Goal: Task Accomplishment & Management: Use online tool/utility

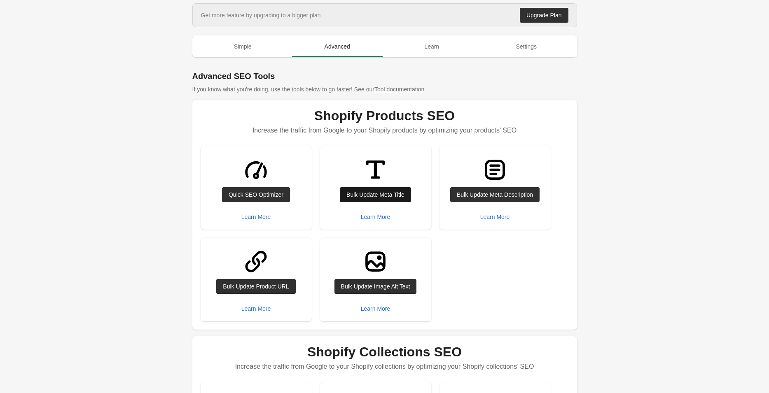
click at [367, 192] on div "Bulk Update Meta Title" at bounding box center [375, 195] width 58 height 7
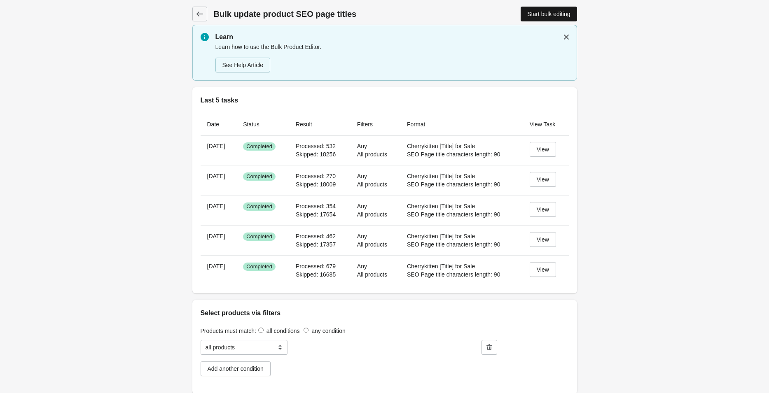
click at [542, 14] on div "Start bulk editing" at bounding box center [548, 14] width 43 height 7
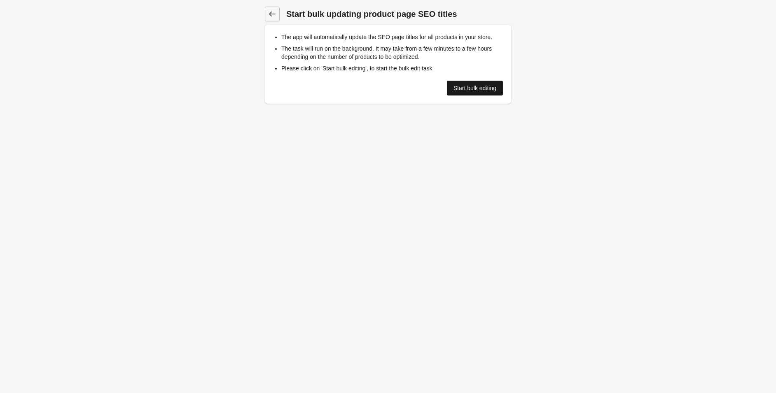
click at [471, 89] on div "Start bulk editing" at bounding box center [475, 88] width 43 height 7
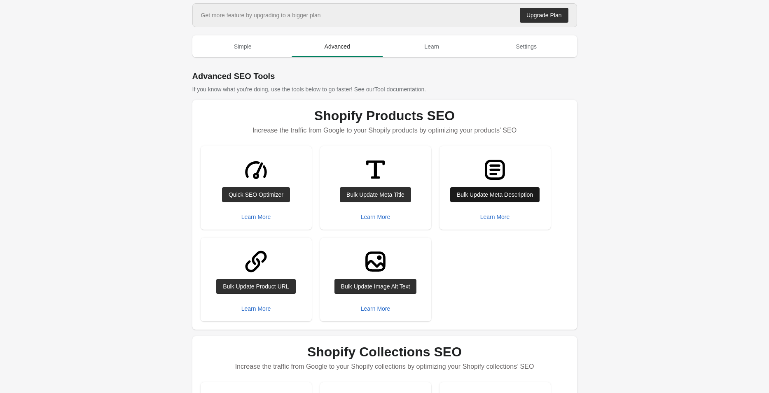
click at [503, 193] on div "Bulk Update Meta Description" at bounding box center [495, 195] width 76 height 7
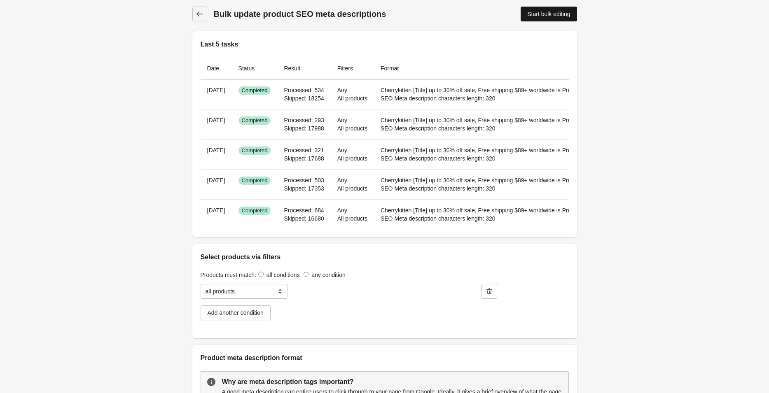
click at [541, 12] on div "Start bulk editing" at bounding box center [548, 14] width 43 height 7
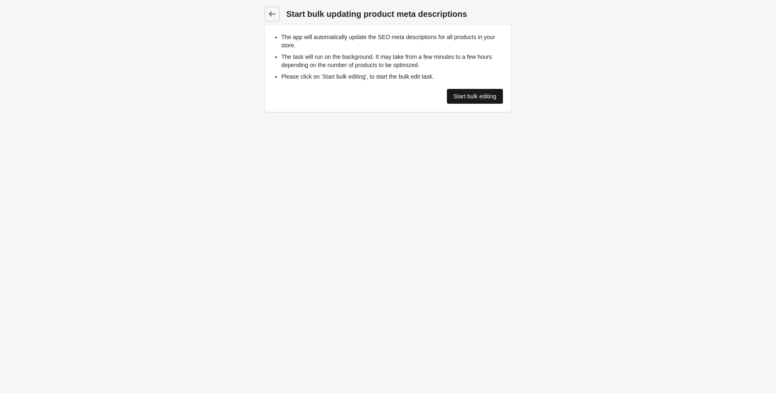
click at [458, 96] on div "Start bulk editing" at bounding box center [475, 96] width 43 height 7
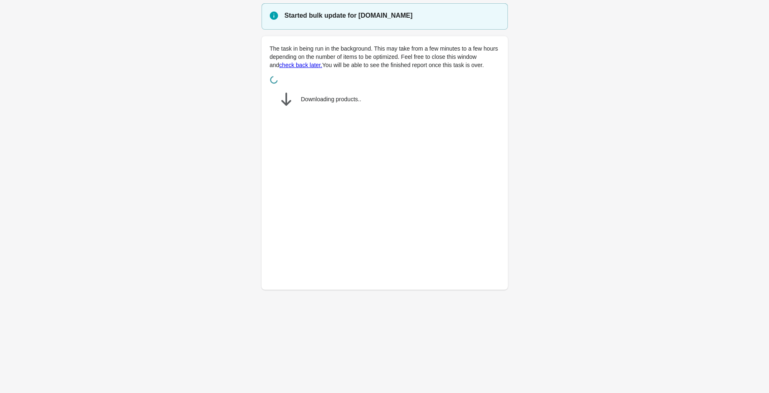
click at [611, 265] on main "Started bulk update for [DOMAIN_NAME] The task in being run in the background. …" at bounding box center [384, 151] width 769 height 297
